Goal: Task Accomplishment & Management: Use online tool/utility

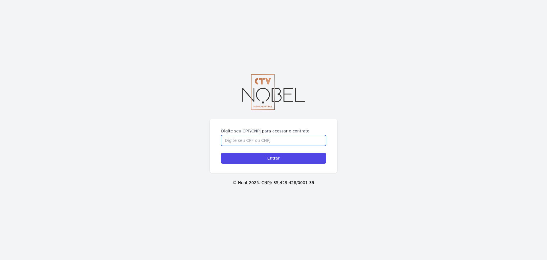
click at [242, 135] on input "Digite seu CPF/CNPJ para acessar o contrato" at bounding box center [273, 140] width 105 height 11
type input "15191342747"
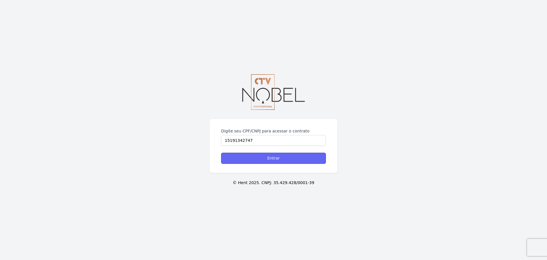
click at [270, 155] on input "Entrar" at bounding box center [273, 157] width 105 height 11
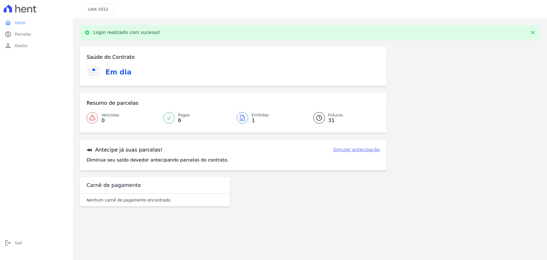
click at [240, 118] on icon at bounding box center [242, 118] width 4 height 6
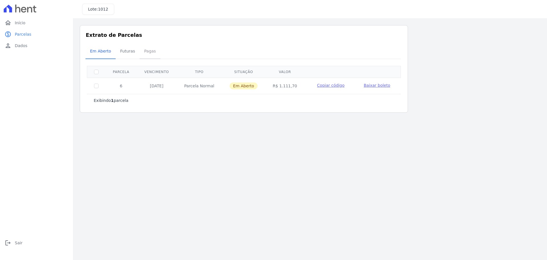
click at [147, 48] on span "Pagas" at bounding box center [150, 50] width 19 height 11
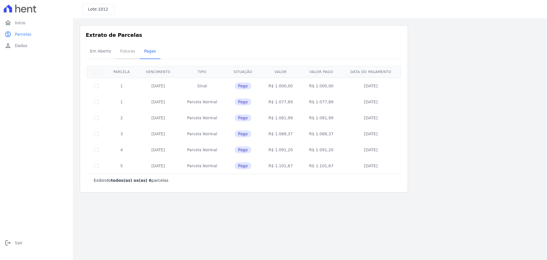
click at [121, 50] on span "Futuras" at bounding box center [128, 50] width 22 height 11
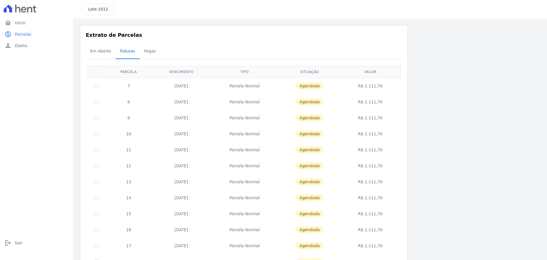
click at [136, 50] on link "Futuras" at bounding box center [128, 51] width 24 height 15
click at [145, 50] on span "Pagas" at bounding box center [150, 50] width 19 height 11
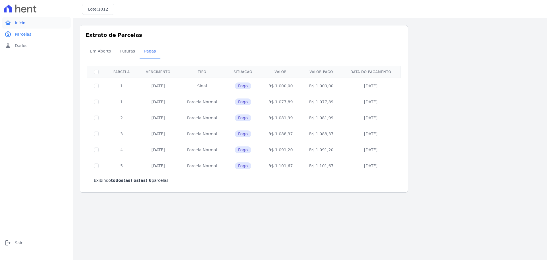
click at [37, 20] on link "home Início" at bounding box center [36, 22] width 68 height 11
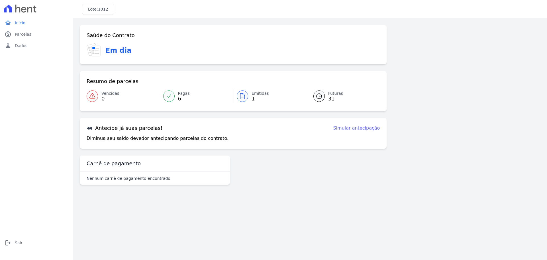
click at [352, 128] on link "Simular antecipação" at bounding box center [356, 128] width 47 height 7
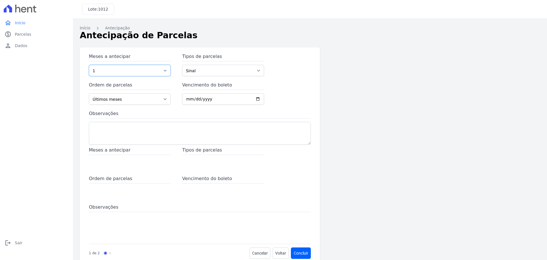
click at [164, 68] on select "1 2 3 4 5 6 7 8 9 10 11 12 13 14 15 16 17 18 19 20 21 22 23 24 25 26 27 28 29 3…" at bounding box center [130, 70] width 82 height 11
click at [89, 65] on select "1 2 3 4 5 6 7 8 9 10 11 12 13 14 15 16 17 18 19 20 21 22 23 24 25 26 27 28 29 3…" at bounding box center [130, 70] width 82 height 11
click at [223, 69] on select "Sinal Parcela Normal Financiamento CEF" at bounding box center [223, 70] width 82 height 11
select select "standard"
click at [182, 65] on select "Sinal Parcela Normal Financiamento CEF" at bounding box center [223, 70] width 82 height 11
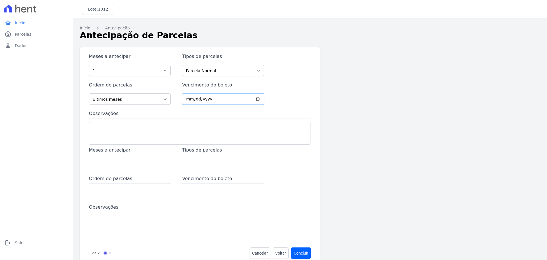
click at [187, 99] on input "Vencimento do boleto" at bounding box center [223, 98] width 82 height 11
type input "[DATE]"
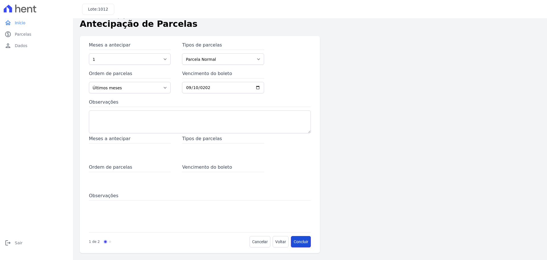
click at [303, 240] on button "Concluir" at bounding box center [301, 241] width 20 height 11
